Goal: Navigation & Orientation: Find specific page/section

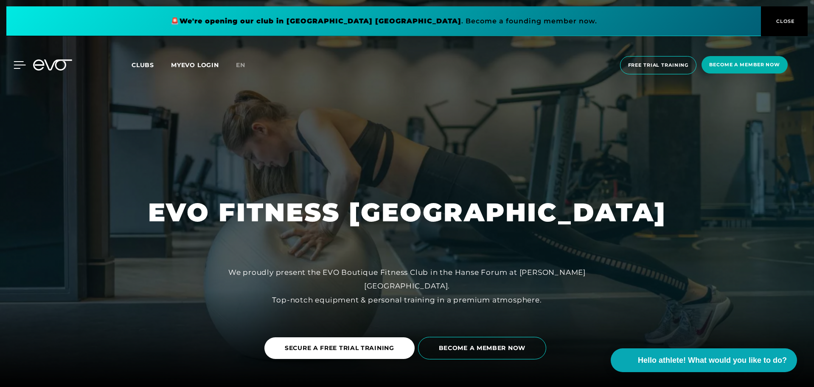
click at [18, 66] on icon at bounding box center [20, 65] width 12 height 8
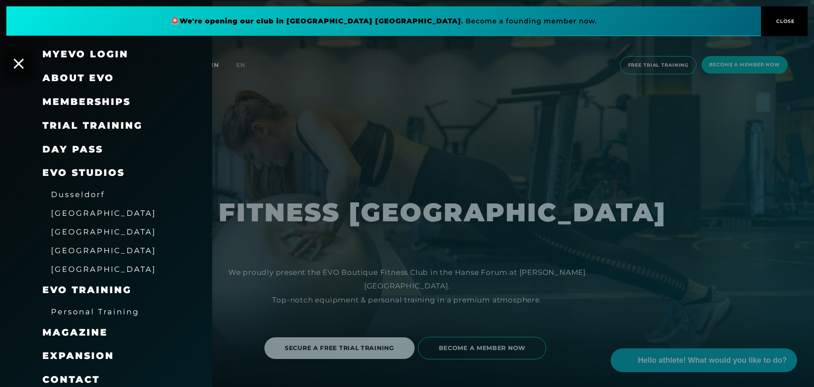
click at [70, 232] on font "[GEOGRAPHIC_DATA]" at bounding box center [103, 231] width 105 height 9
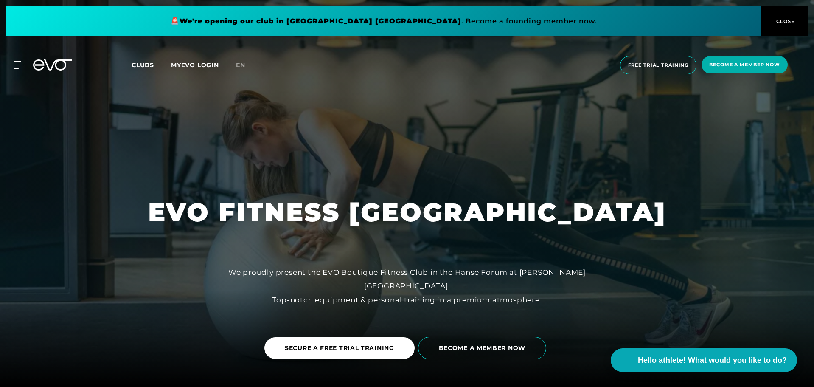
click at [774, 15] on button "CLOSE" at bounding box center [784, 21] width 47 height 30
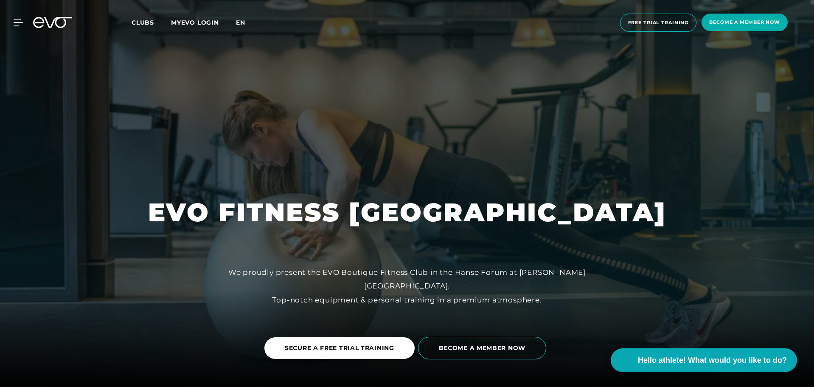
click at [242, 22] on font "en" at bounding box center [240, 23] width 9 height 8
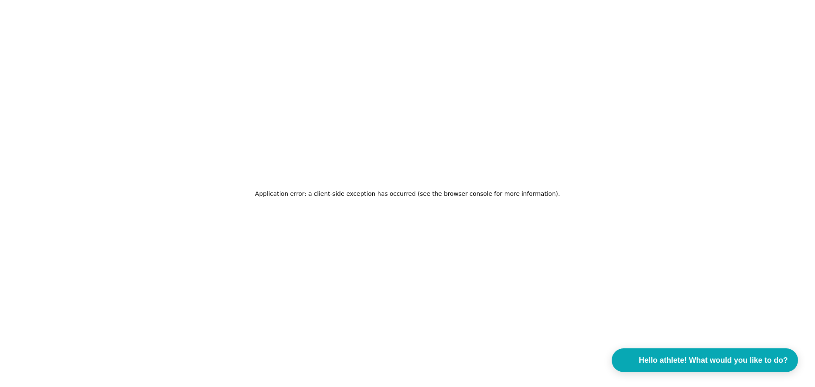
click at [411, 185] on div "Application error: a client-side exception has occurred (see the browser consol…" at bounding box center [407, 193] width 305 height 20
click at [419, 193] on font "Application error: a client-side exception has occurred (see the browser consol…" at bounding box center [406, 193] width 303 height 7
click at [698, 353] on button "Hello athlete! What would you like to do?" at bounding box center [705, 360] width 196 height 25
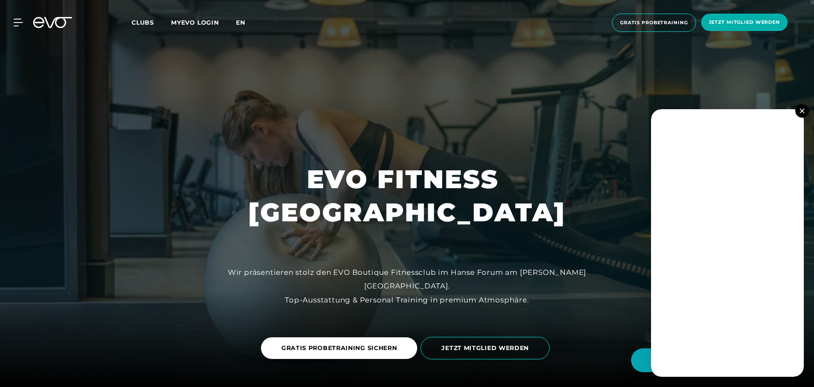
click at [241, 22] on span "en" at bounding box center [240, 23] width 9 height 8
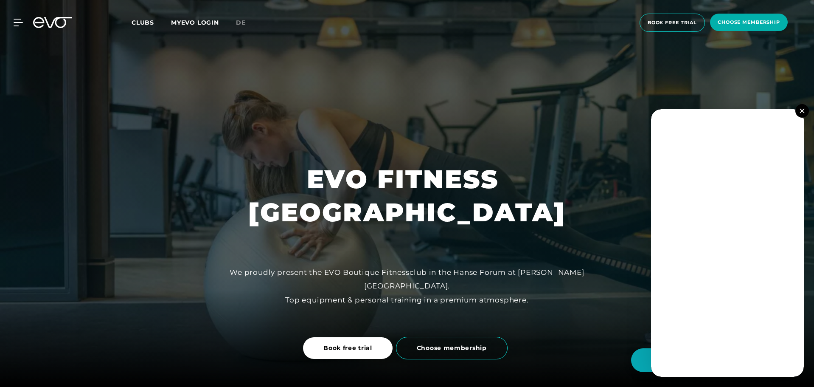
click at [50, 23] on icon at bounding box center [52, 22] width 39 height 11
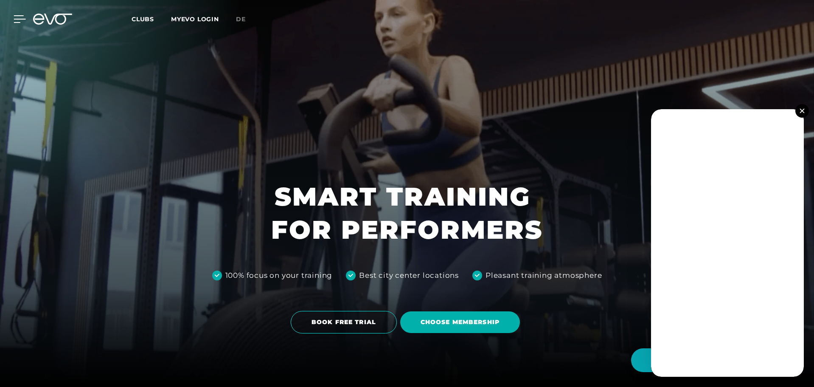
click at [16, 17] on icon at bounding box center [20, 19] width 12 height 8
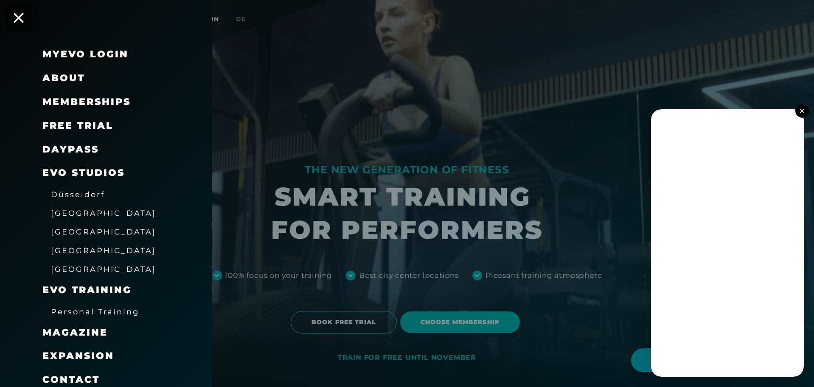
click at [805, 106] on button at bounding box center [803, 111] width 14 height 14
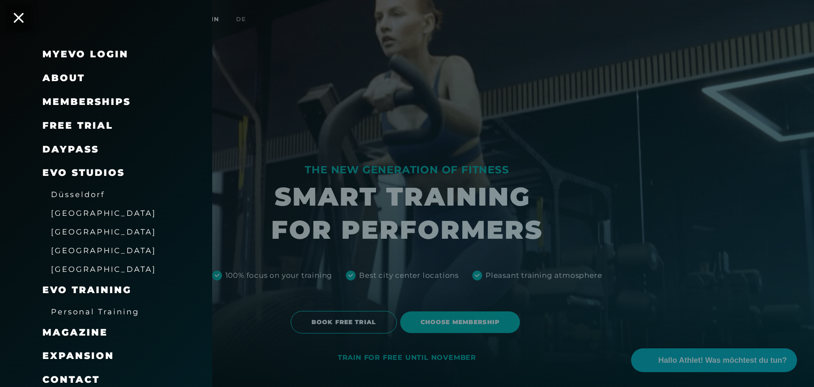
click at [81, 231] on span "[GEOGRAPHIC_DATA]" at bounding box center [103, 231] width 105 height 9
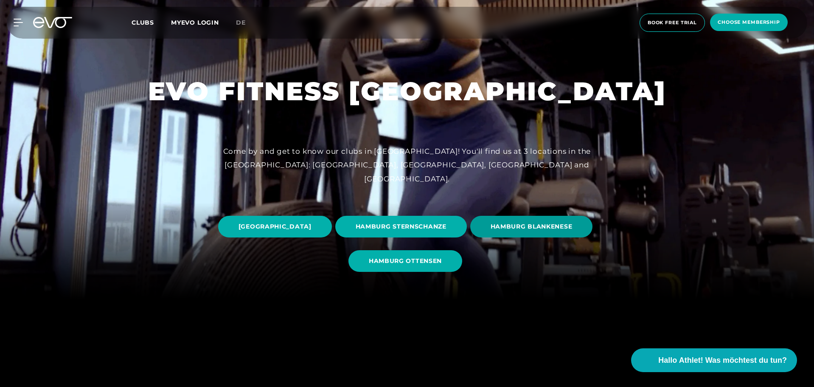
scroll to position [170, 0]
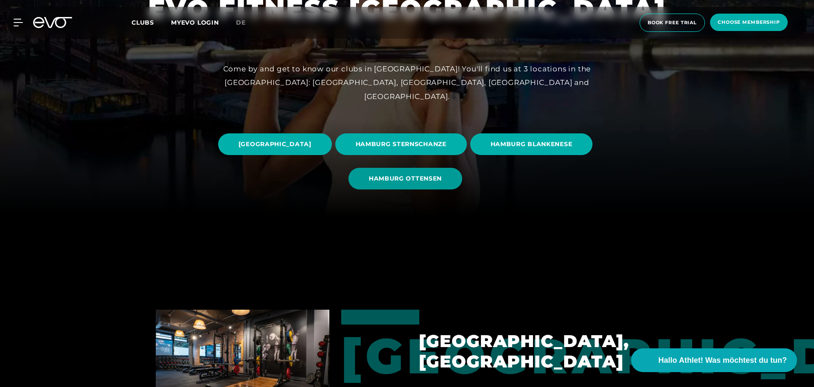
click at [442, 181] on span "HAMBURG OTTENSEN" at bounding box center [405, 178] width 73 height 9
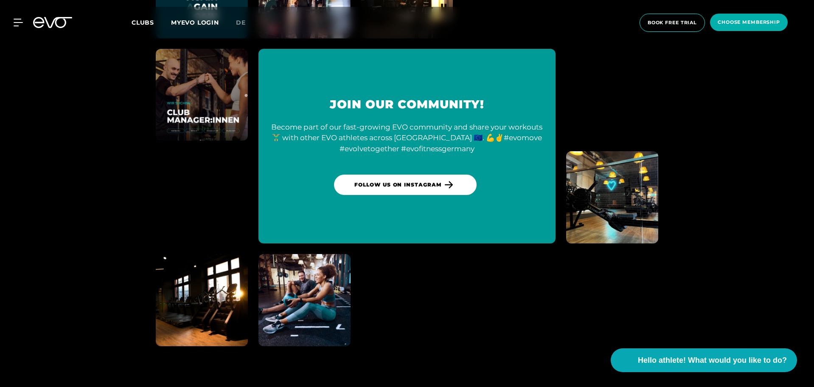
scroll to position [3631, 0]
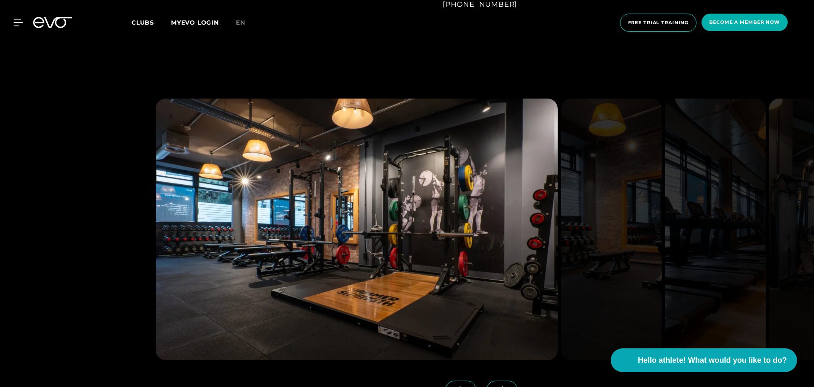
scroll to position [911, 0]
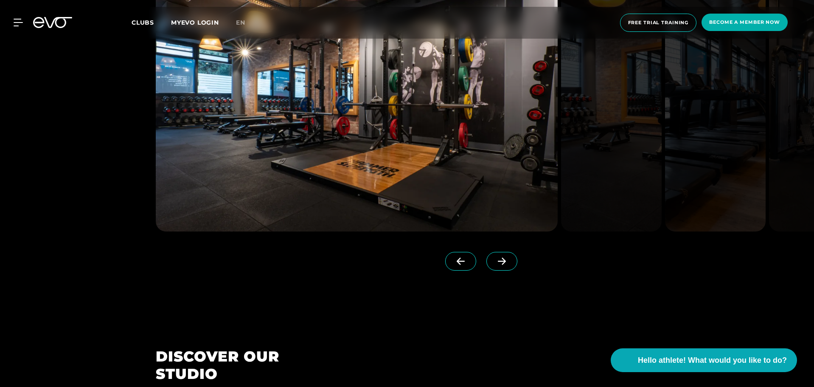
click at [495, 259] on icon at bounding box center [502, 261] width 15 height 8
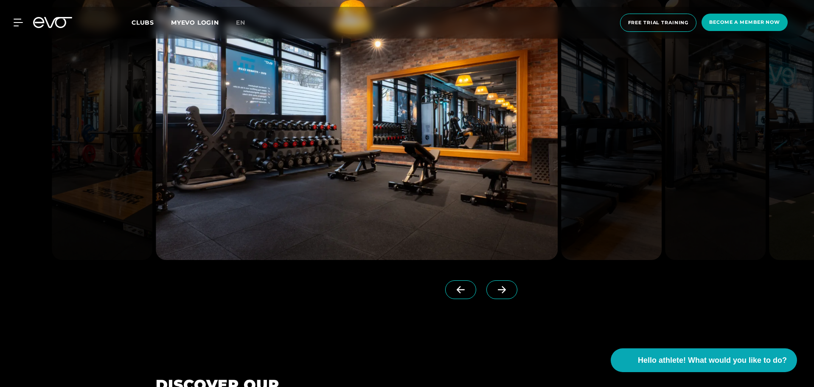
scroll to position [826, 0]
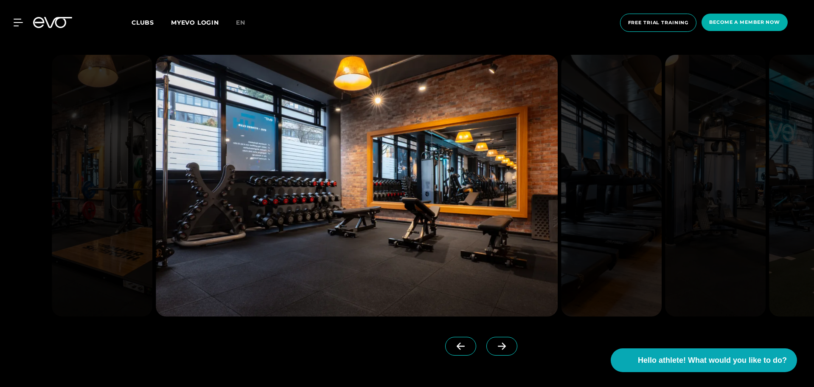
click at [486, 340] on span at bounding box center [501, 346] width 31 height 19
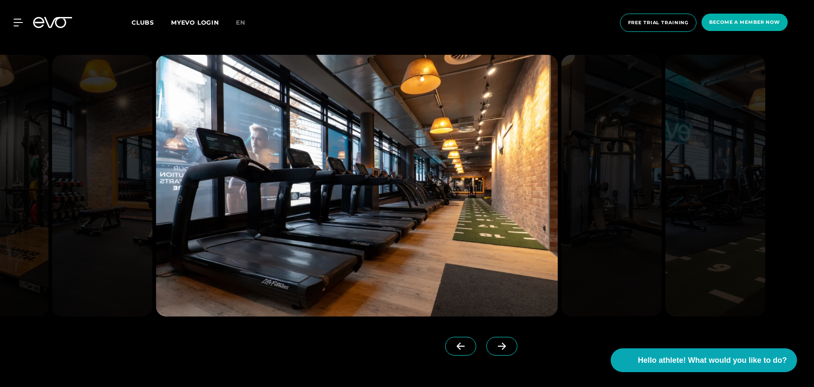
click at [486, 340] on span at bounding box center [501, 346] width 31 height 19
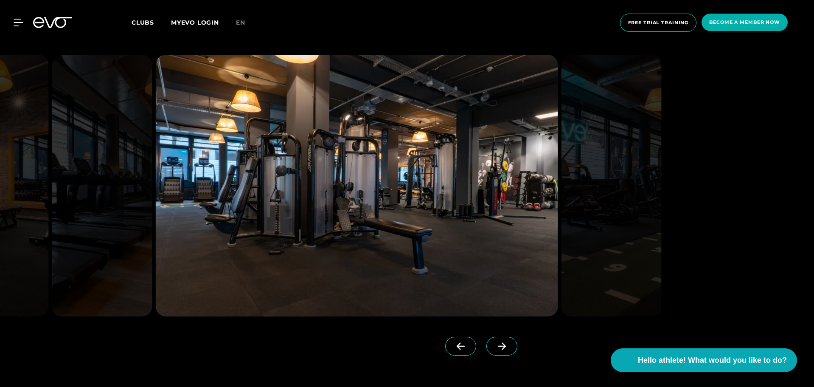
click at [447, 340] on span at bounding box center [460, 346] width 31 height 19
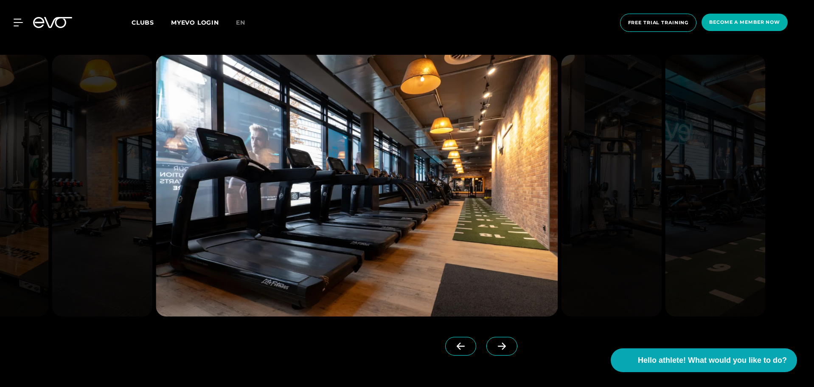
click at [495, 345] on icon at bounding box center [502, 346] width 15 height 8
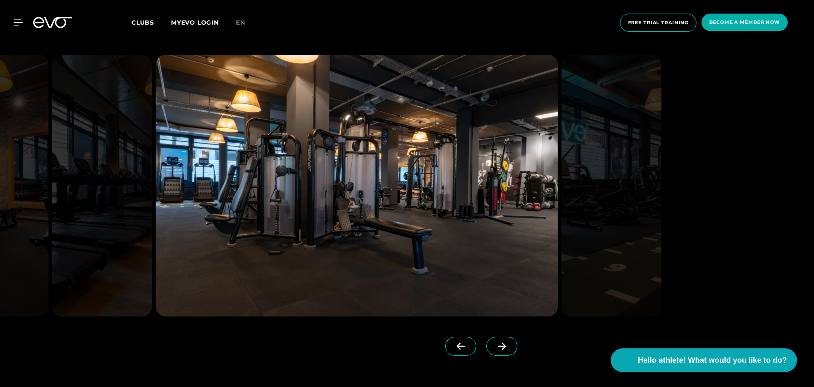
click at [495, 345] on icon at bounding box center [502, 346] width 15 height 8
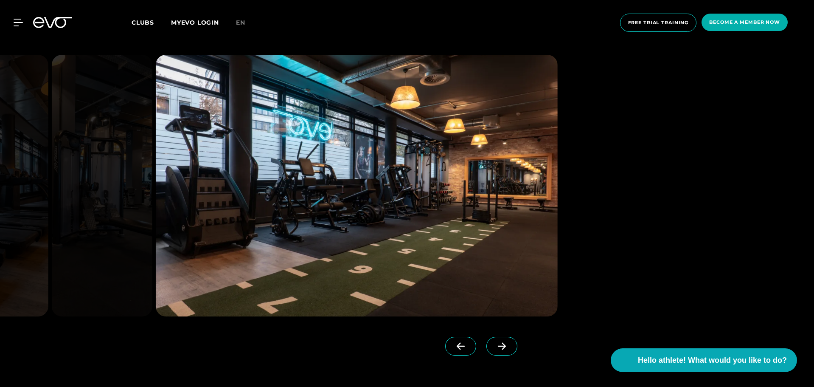
click at [495, 345] on icon at bounding box center [502, 346] width 15 height 8
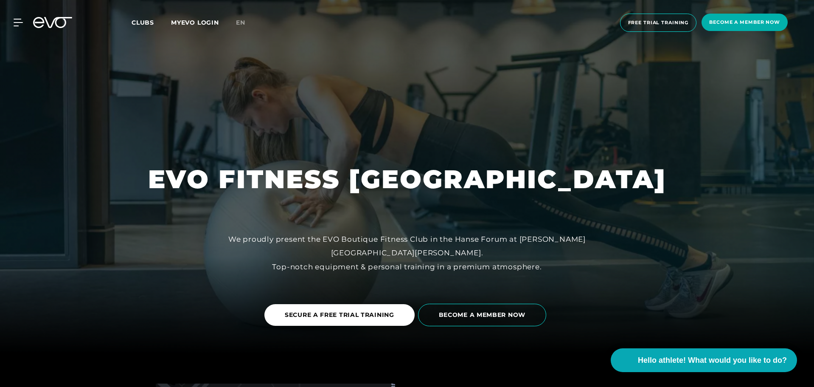
scroll to position [0, 0]
